Goal: Task Accomplishment & Management: Complete application form

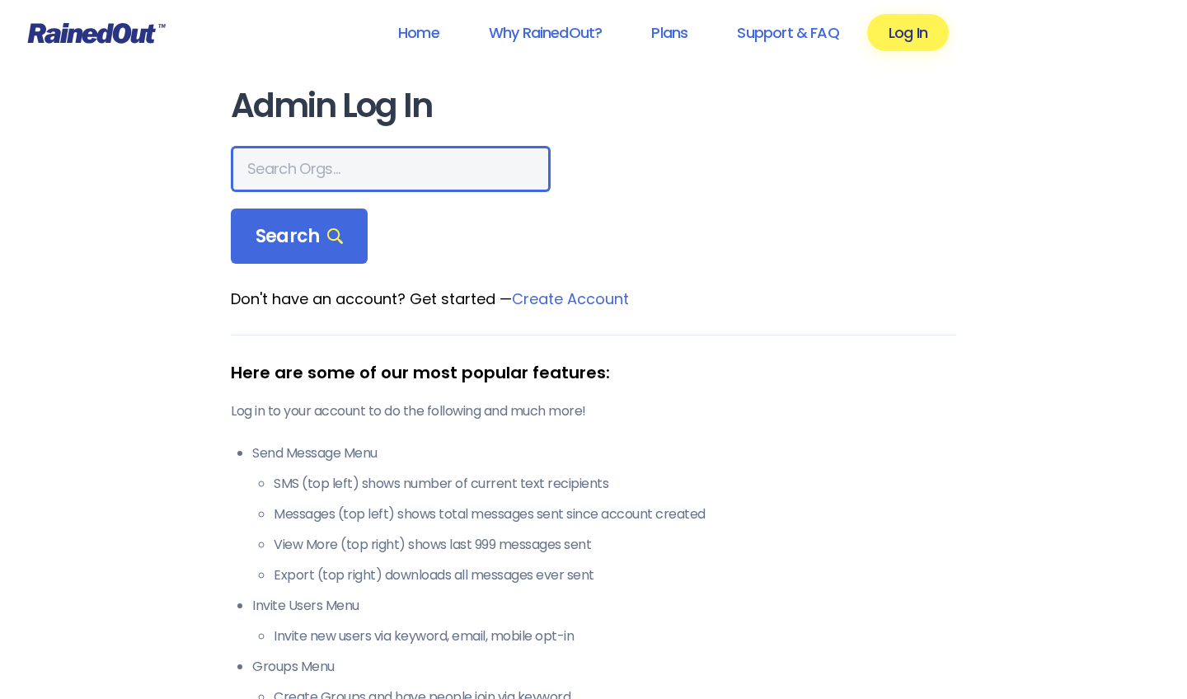
click at [307, 184] on input "text" at bounding box center [391, 169] width 320 height 46
type input "[PERSON_NAME] loves"
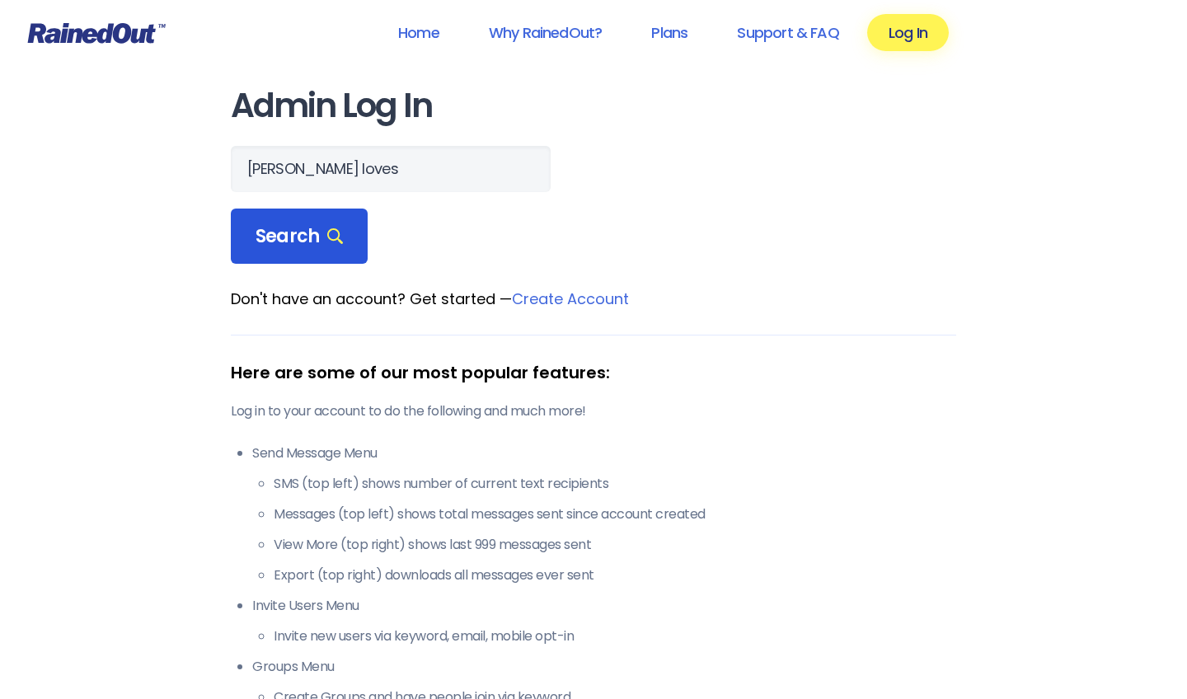
click at [259, 244] on span "Search" at bounding box center [299, 236] width 87 height 23
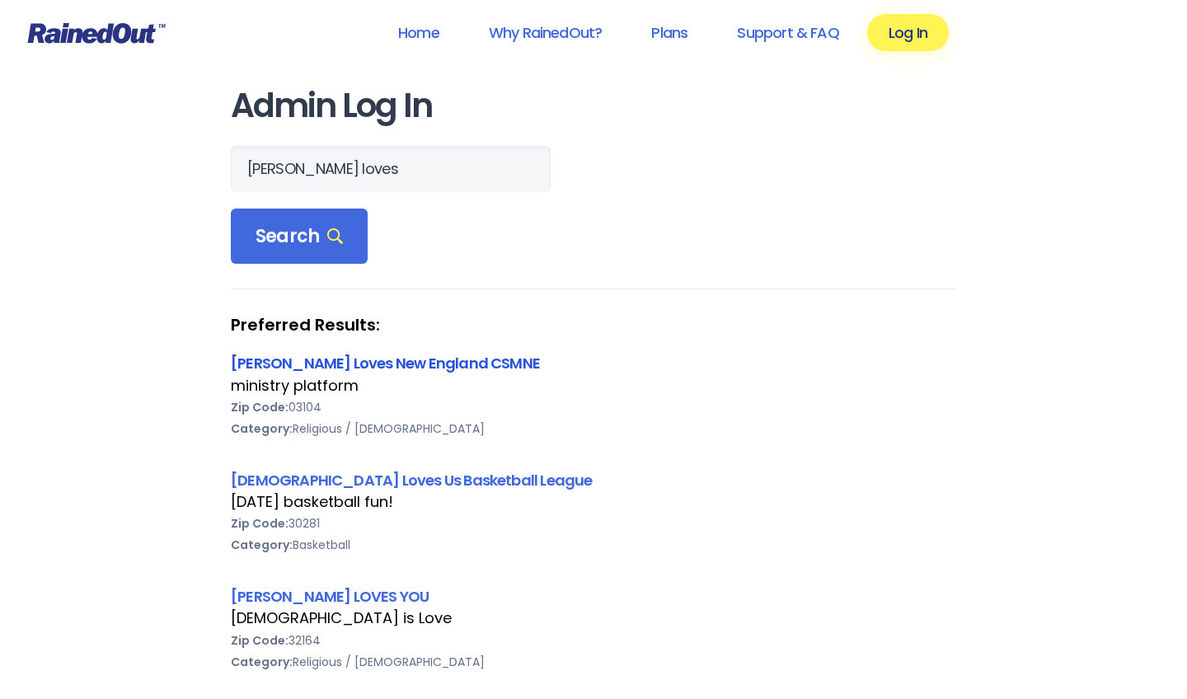
click at [314, 363] on link "[PERSON_NAME] Loves New England CSMNE" at bounding box center [385, 363] width 309 height 21
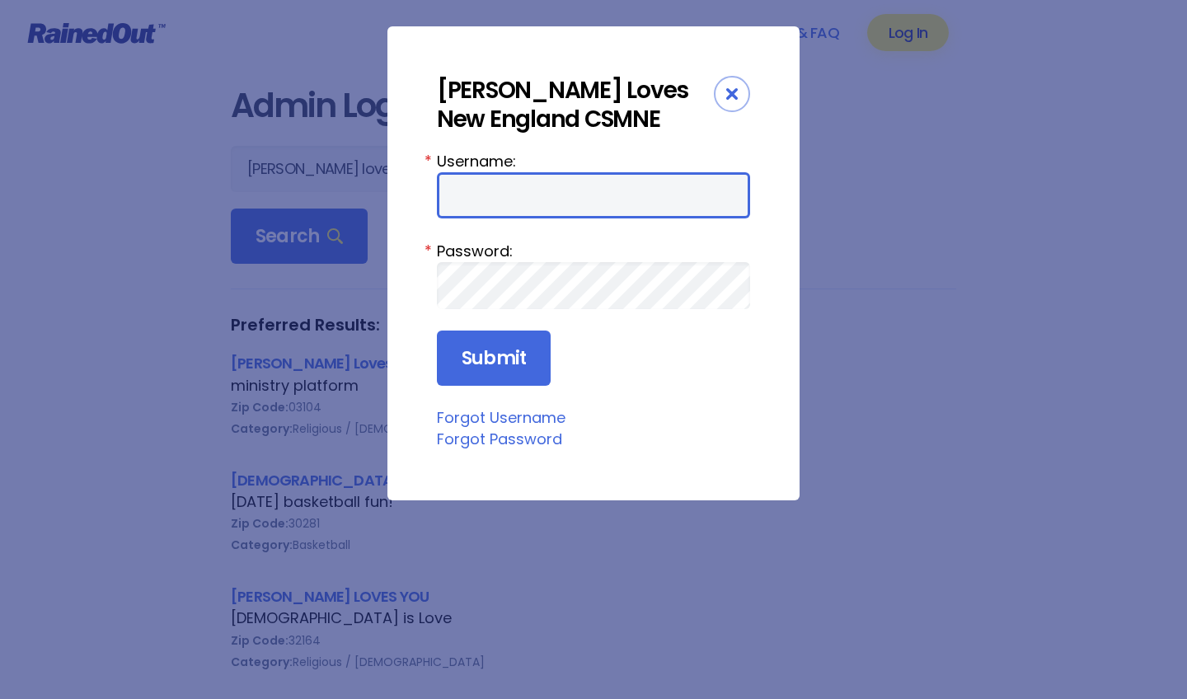
click at [610, 199] on input "Username:" at bounding box center [593, 195] width 313 height 46
type input "Daisy"
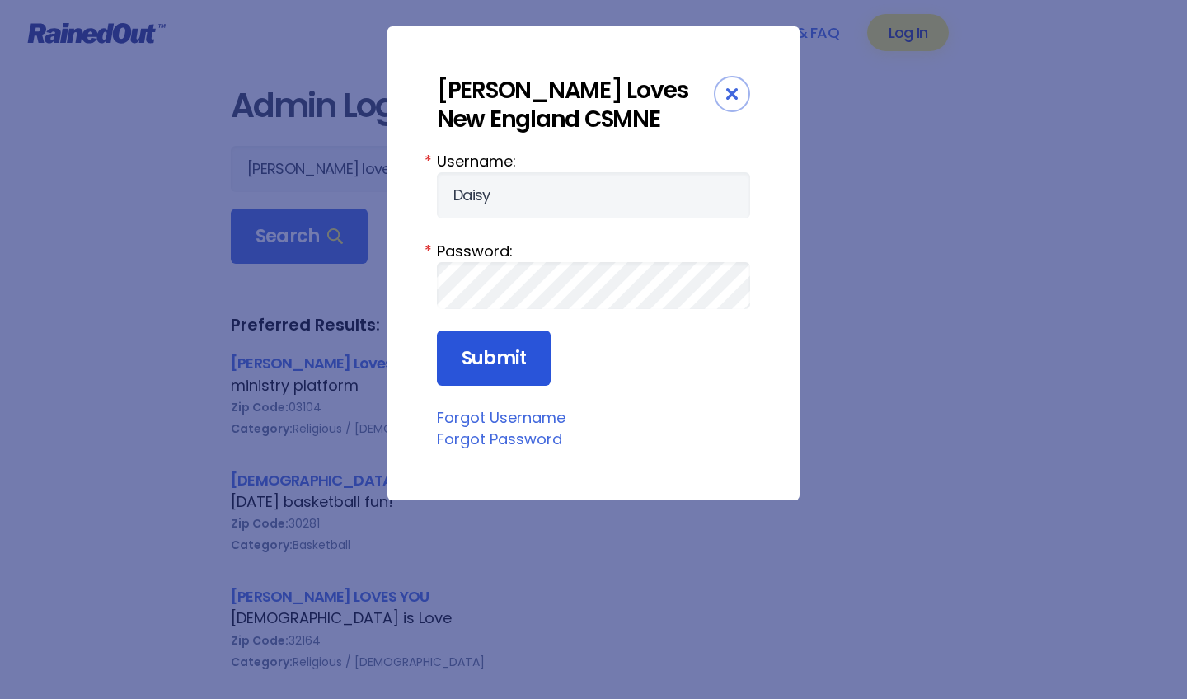
click at [516, 355] on input "Submit" at bounding box center [494, 359] width 114 height 56
